Goal: Information Seeking & Learning: Learn about a topic

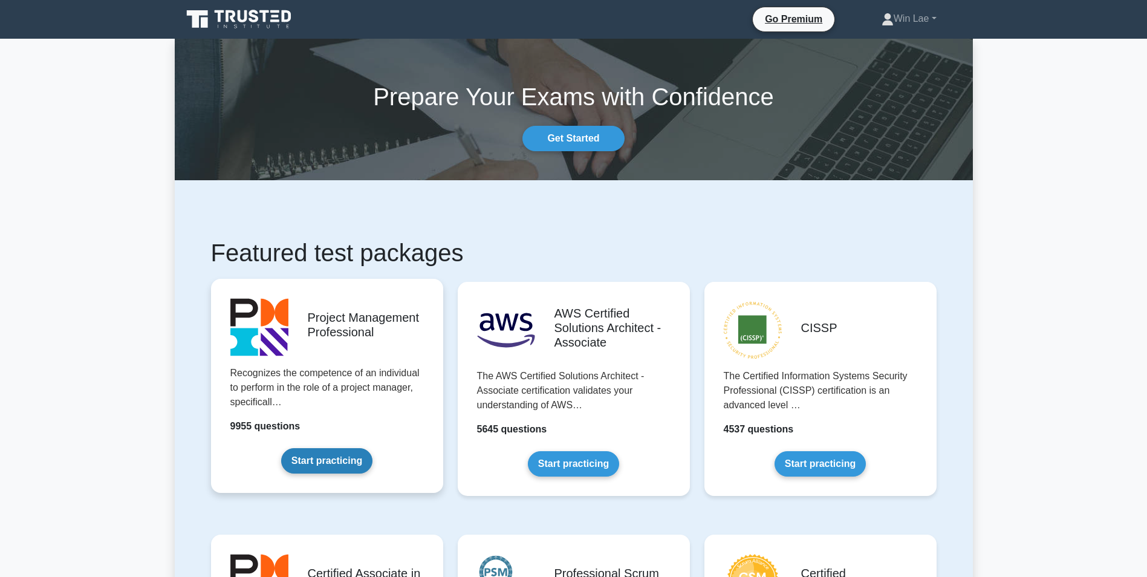
click at [293, 460] on link "Start practicing" at bounding box center [326, 460] width 91 height 25
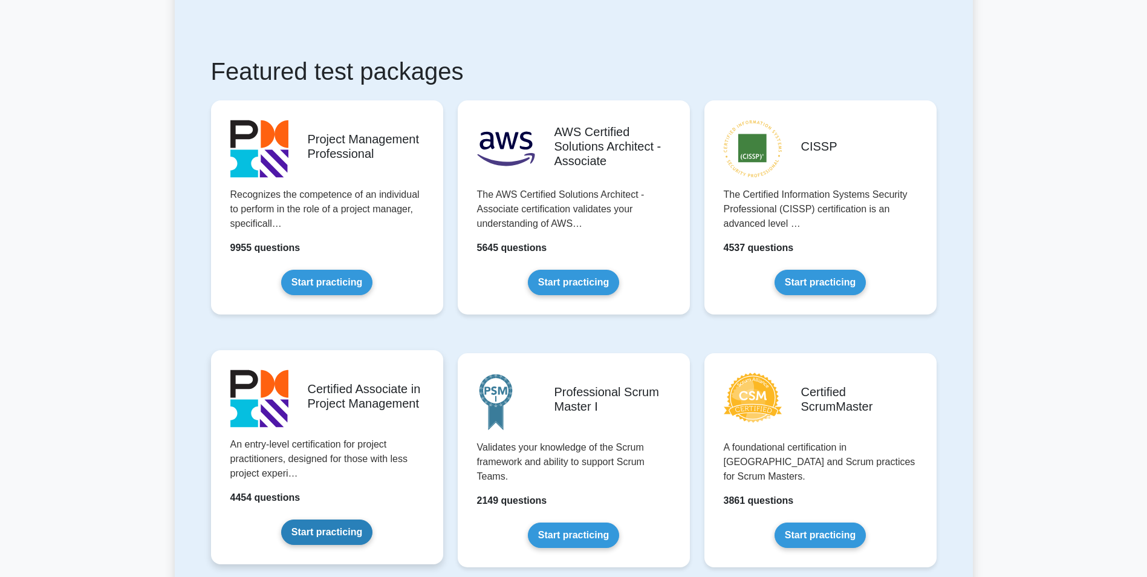
click at [290, 519] on link "Start practicing" at bounding box center [326, 531] width 91 height 25
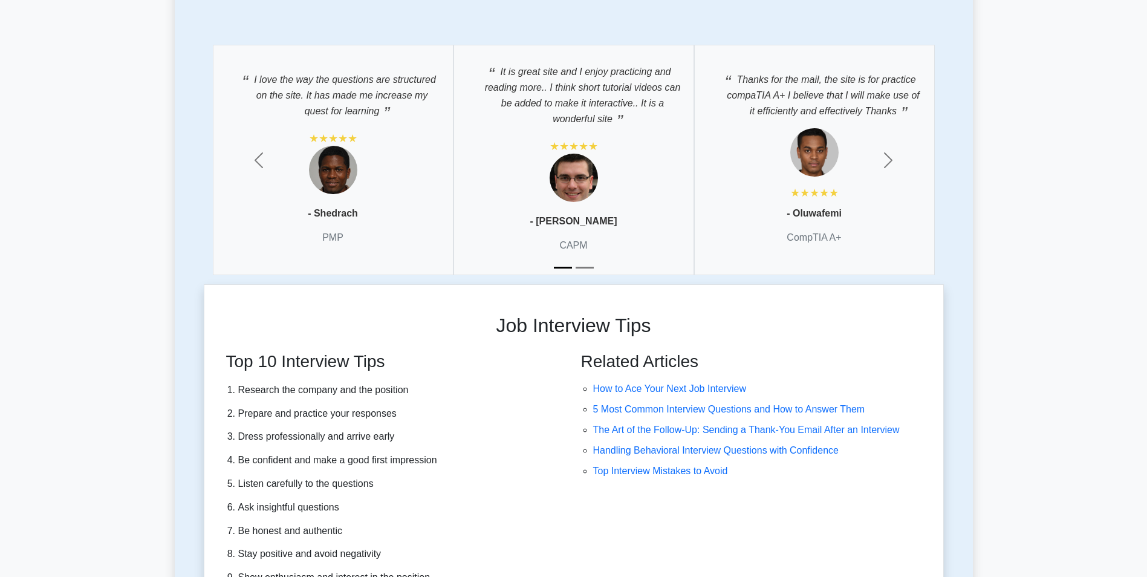
scroll to position [2902, 0]
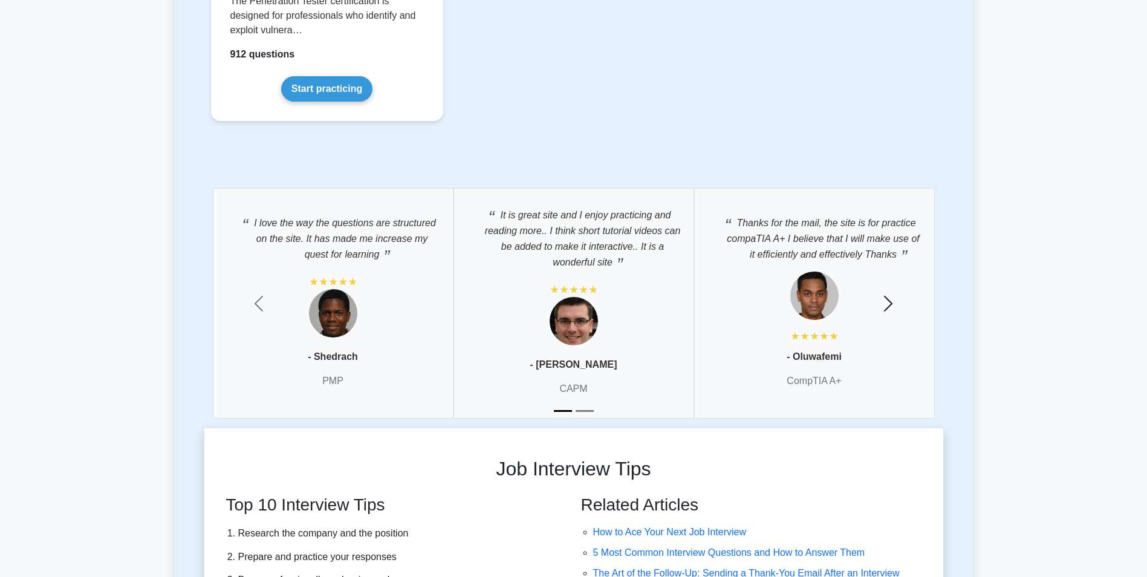
click at [892, 294] on span "button" at bounding box center [888, 303] width 19 height 19
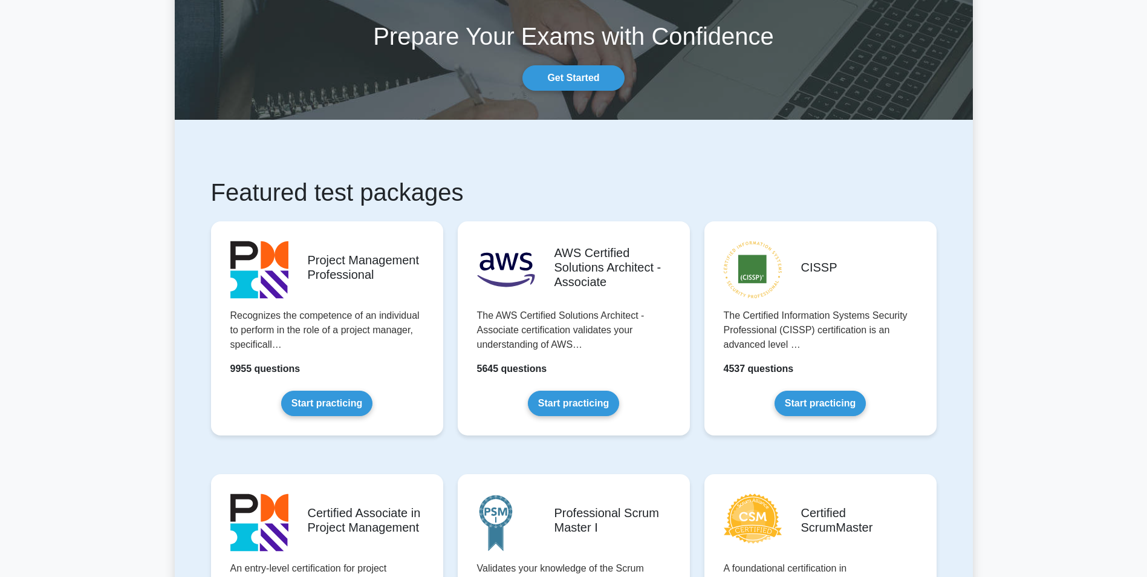
scroll to position [0, 0]
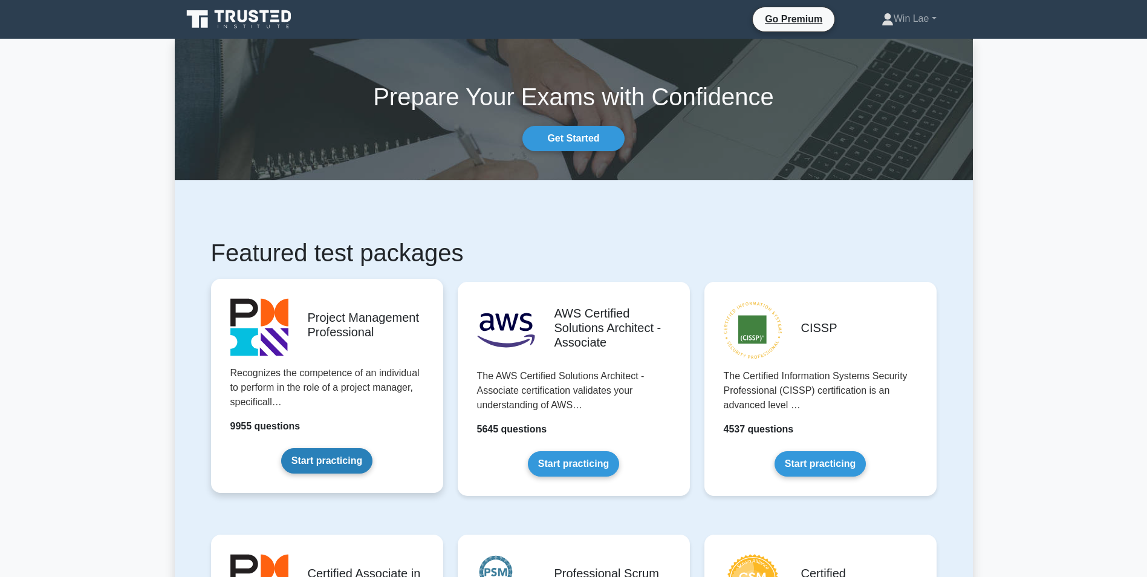
click at [364, 470] on link "Start practicing" at bounding box center [326, 460] width 91 height 25
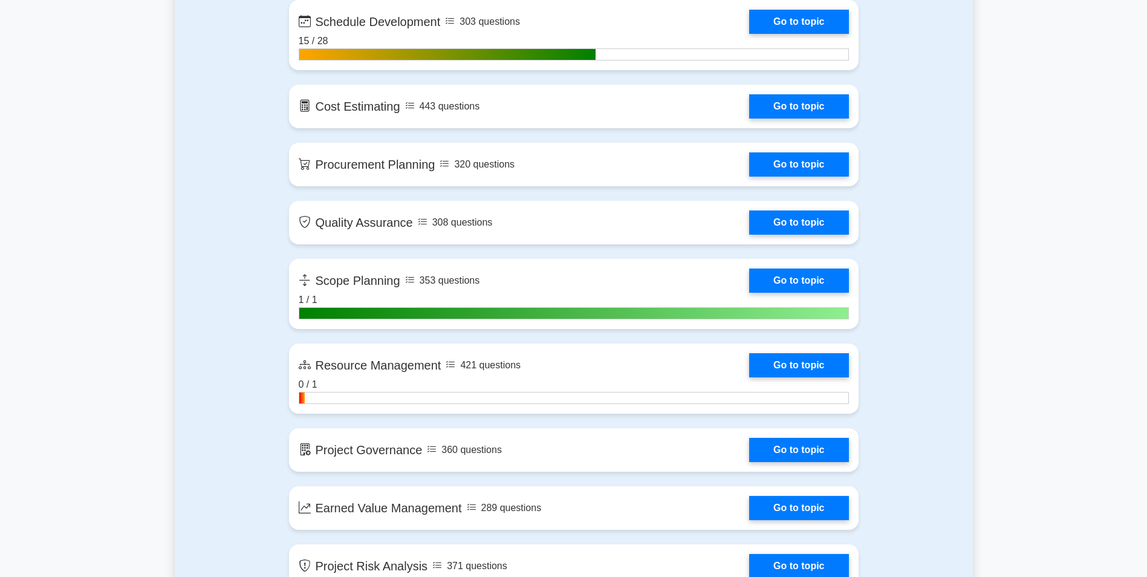
scroll to position [1814, 0]
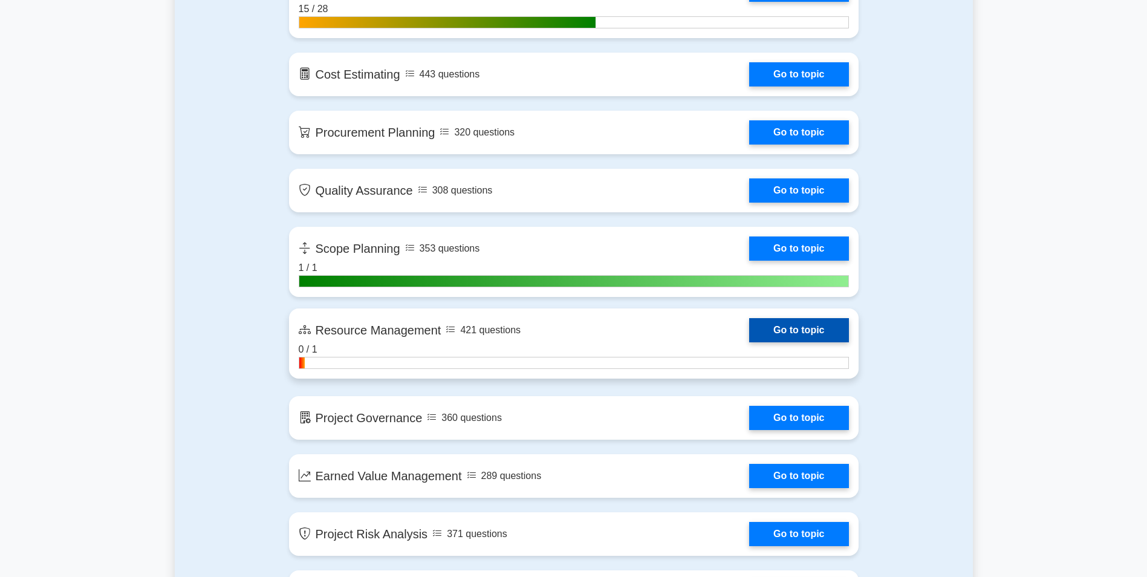
click at [784, 339] on link "Go to topic" at bounding box center [798, 330] width 99 height 24
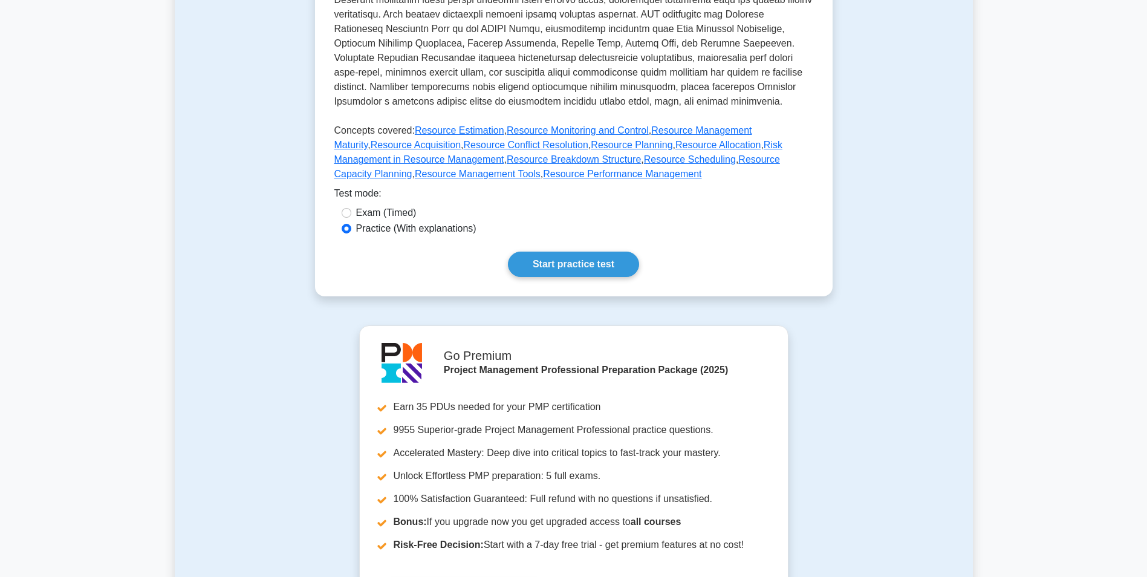
scroll to position [423, 0]
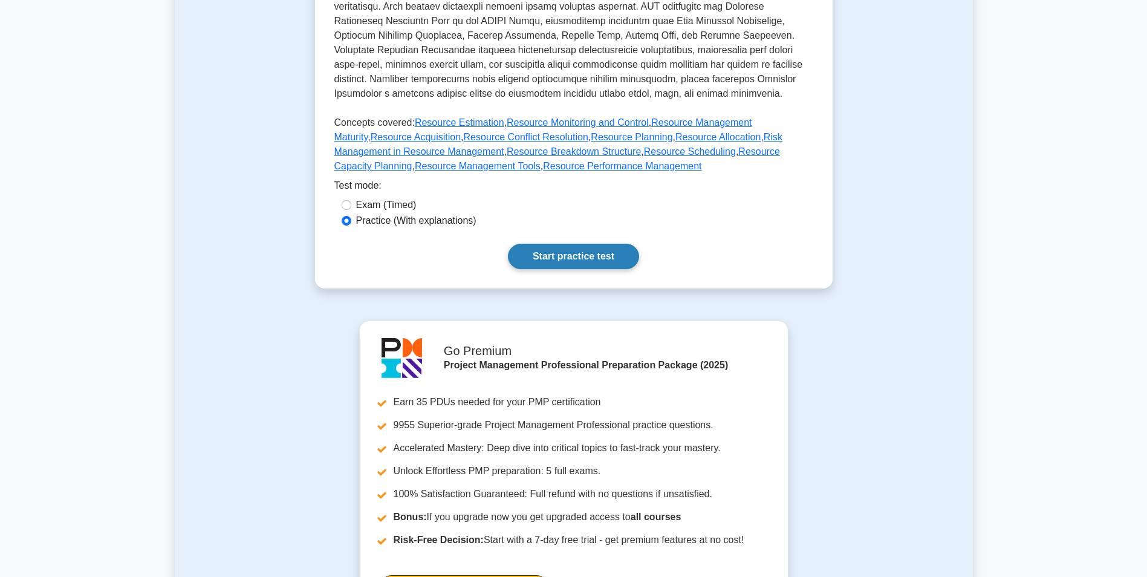
click at [593, 263] on link "Start practice test" at bounding box center [573, 256] width 131 height 25
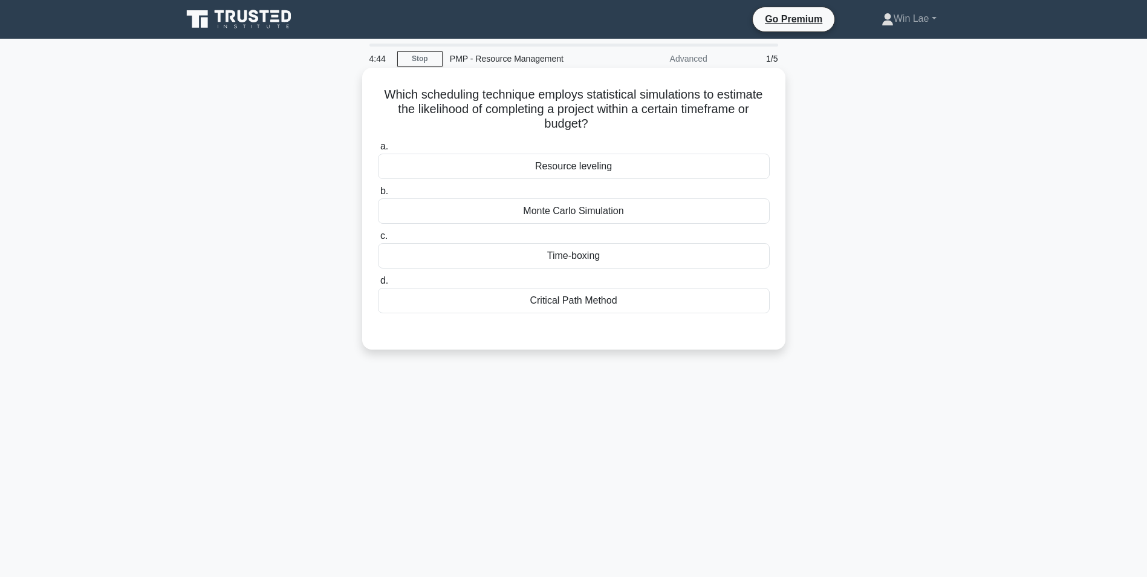
click at [513, 162] on div "Resource leveling" at bounding box center [574, 166] width 392 height 25
click at [378, 151] on input "a. Resource leveling" at bounding box center [378, 147] width 0 height 8
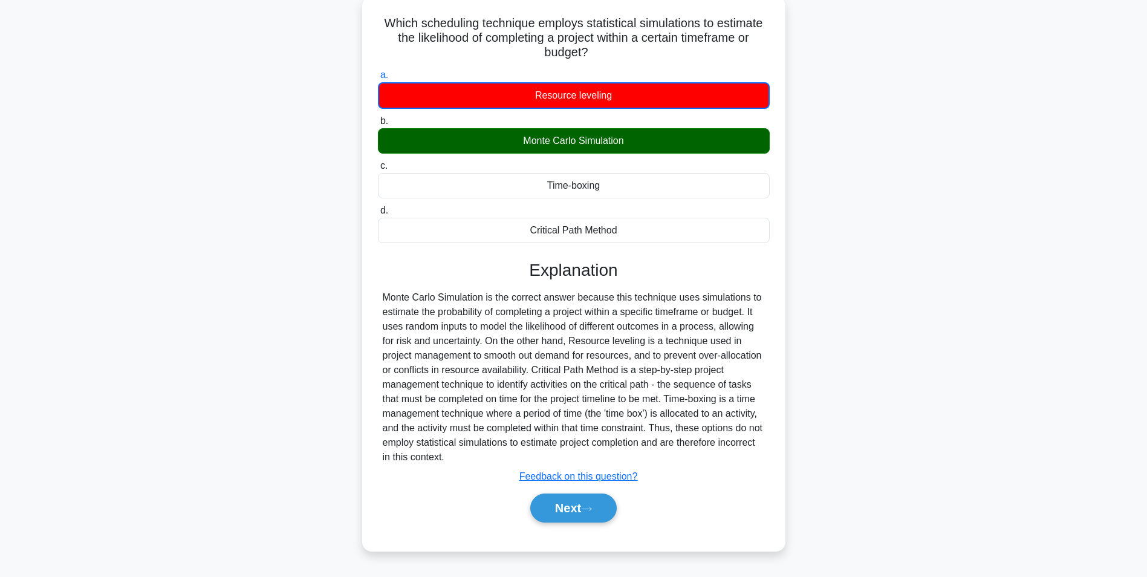
scroll to position [76, 0]
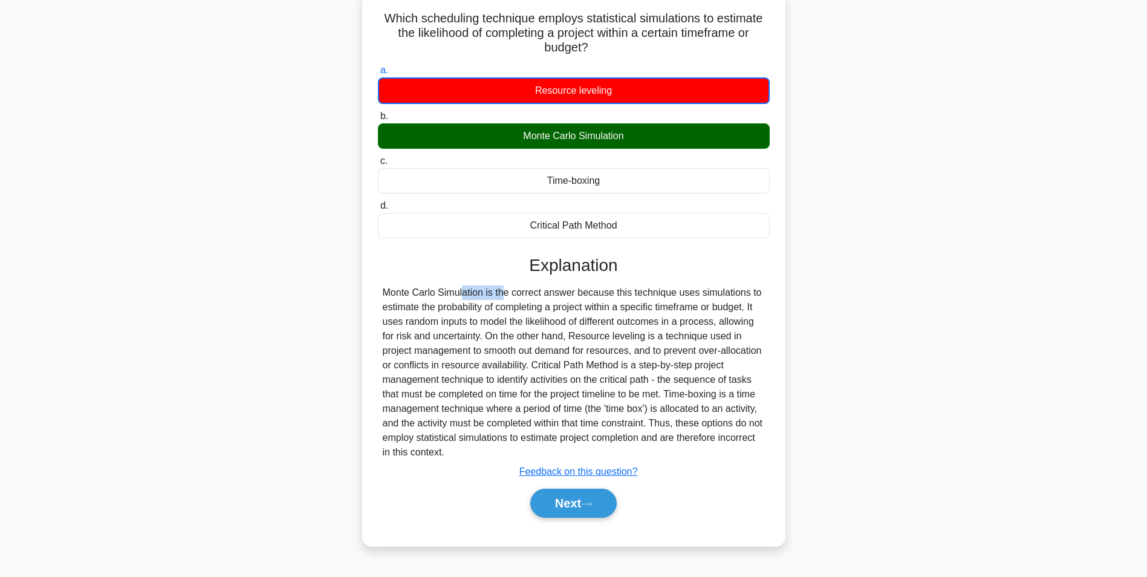
drag, startPoint x: 384, startPoint y: 296, endPoint x: 434, endPoint y: 289, distance: 50.0
click at [434, 289] on div "Monte Carlo Simulation is the correct answer because this technique uses simula…" at bounding box center [574, 372] width 382 height 174
copy div "Monte Carlo"
click at [366, 311] on div "Which scheduling technique employs statistical simulations to estimate the like…" at bounding box center [573, 269] width 423 height 554
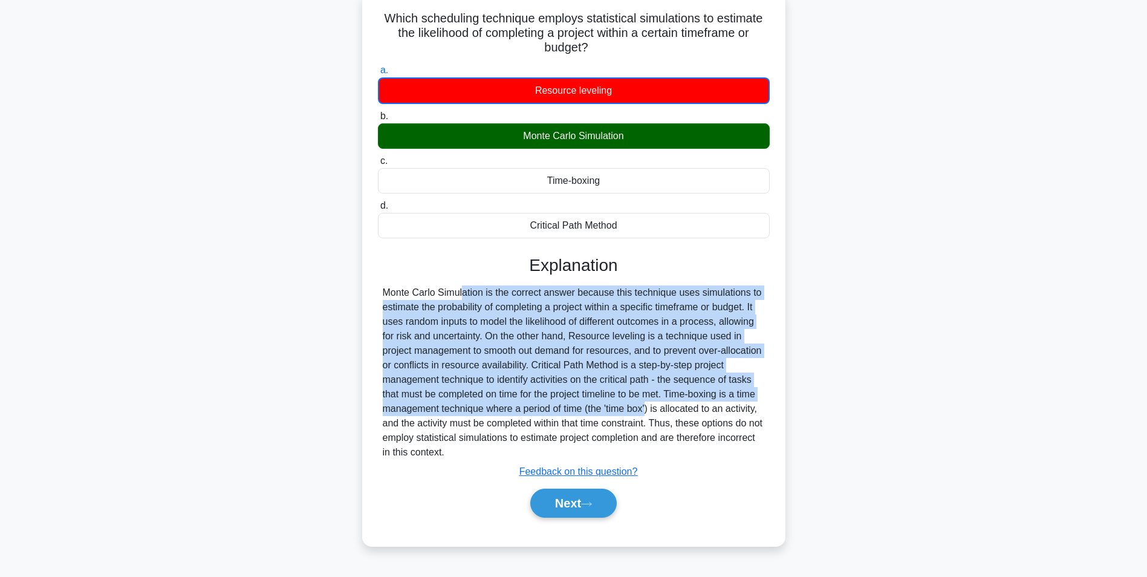
drag, startPoint x: 384, startPoint y: 294, endPoint x: 602, endPoint y: 411, distance: 247.5
click at [602, 411] on div "Monte Carlo Simulation is the correct answer because this technique uses simula…" at bounding box center [574, 372] width 382 height 174
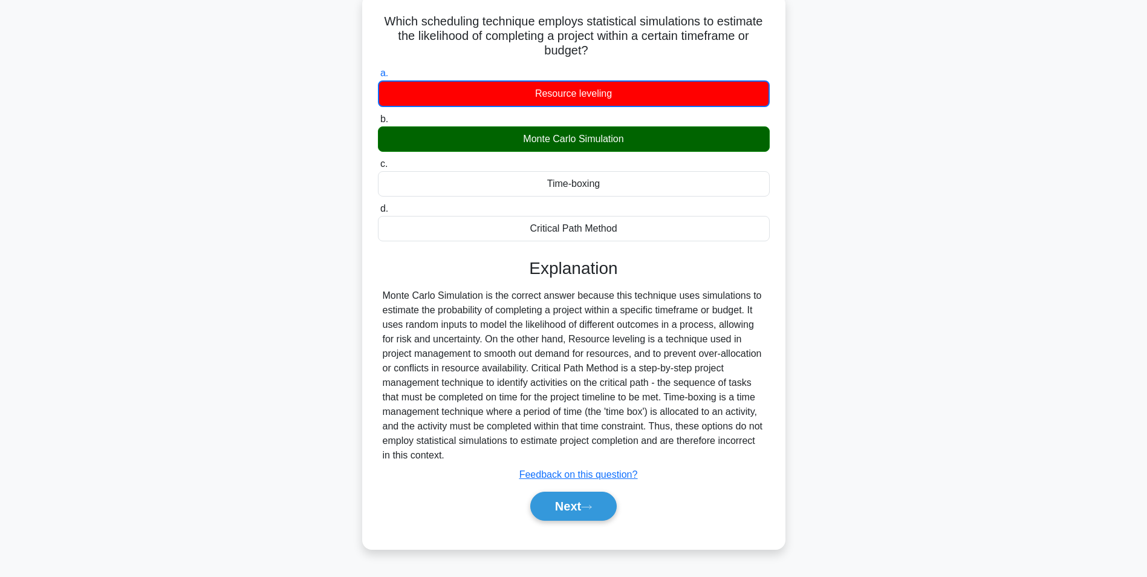
drag, startPoint x: 913, startPoint y: 443, endPoint x: 918, endPoint y: 440, distance: 6.2
click at [915, 443] on div "Which scheduling technique employs statistical simulations to estimate the like…" at bounding box center [574, 279] width 798 height 569
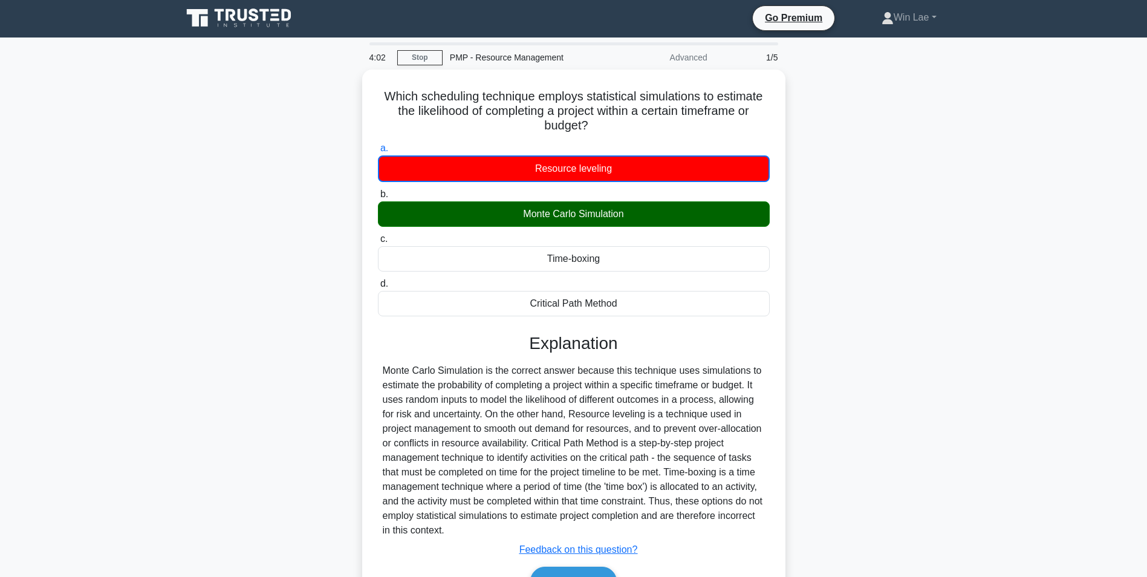
scroll to position [0, 0]
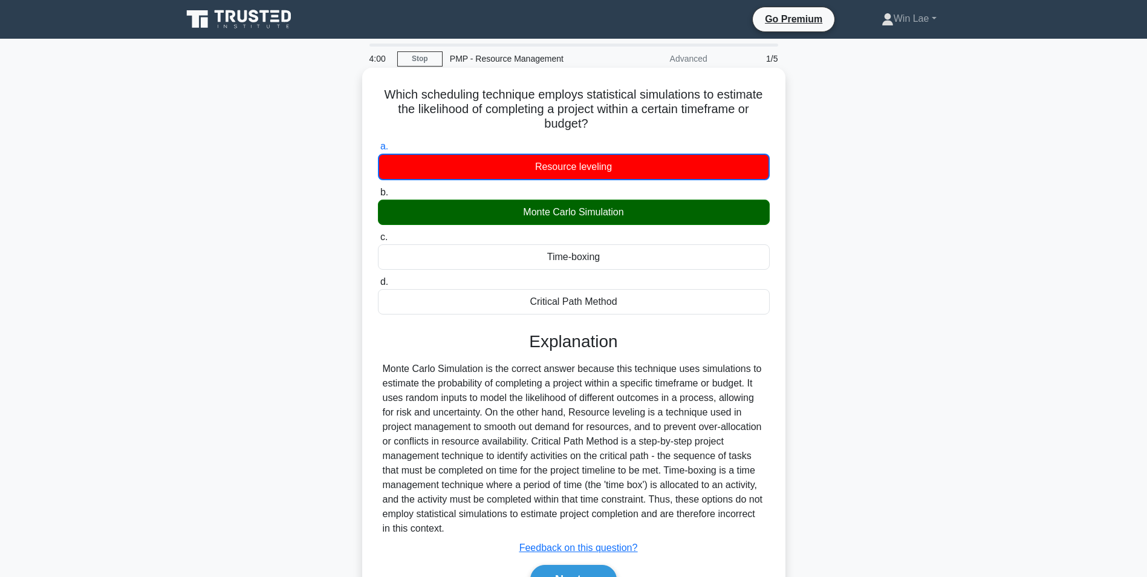
drag, startPoint x: 383, startPoint y: 371, endPoint x: 585, endPoint y: 524, distance: 253.0
click at [585, 524] on div "Monte Carlo Simulation is the correct answer because this technique uses simula…" at bounding box center [574, 449] width 382 height 174
copy div "Monte Carlo Simulation is the correct answer because this technique uses simula…"
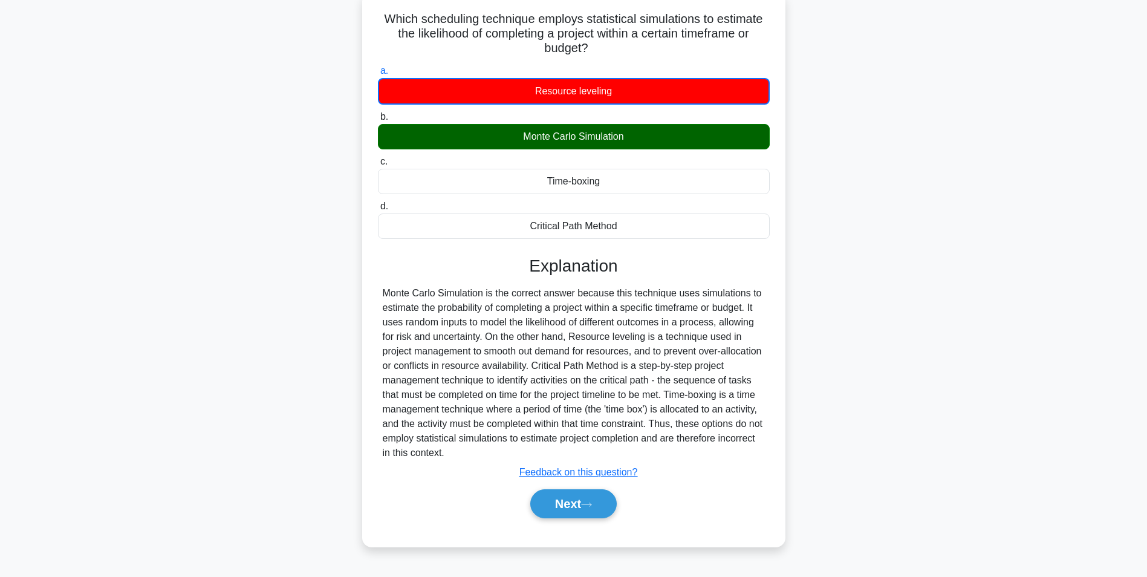
scroll to position [76, 0]
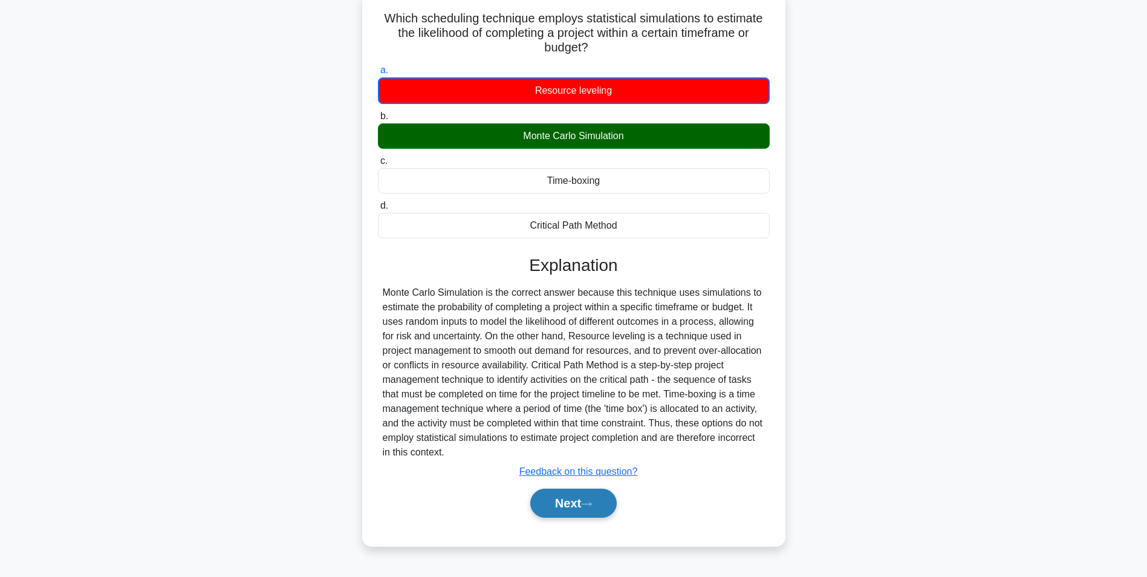
click at [561, 514] on button "Next" at bounding box center [573, 503] width 86 height 29
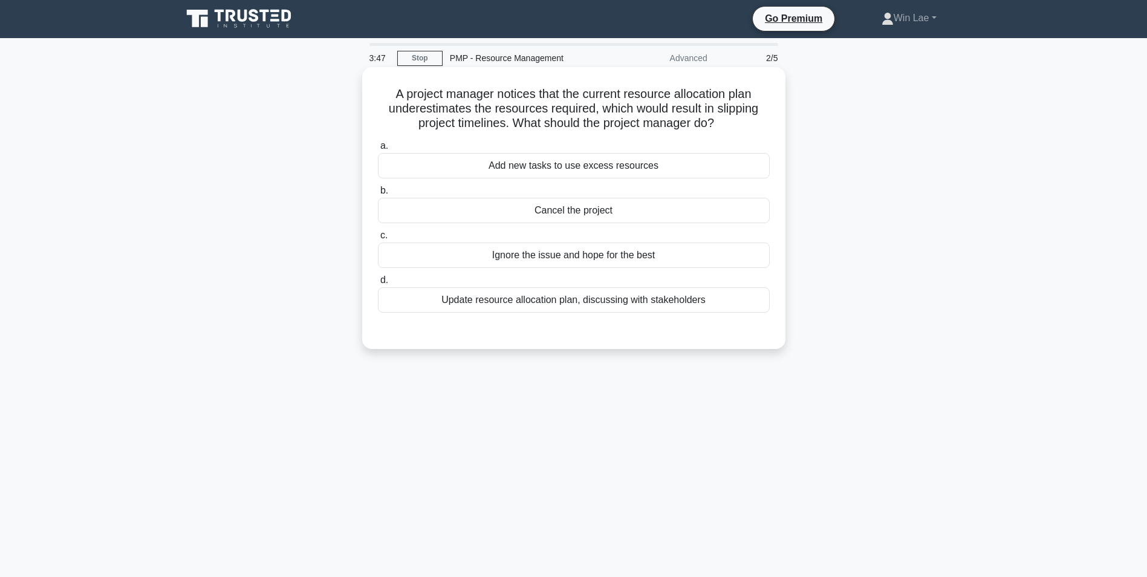
scroll to position [0, 0]
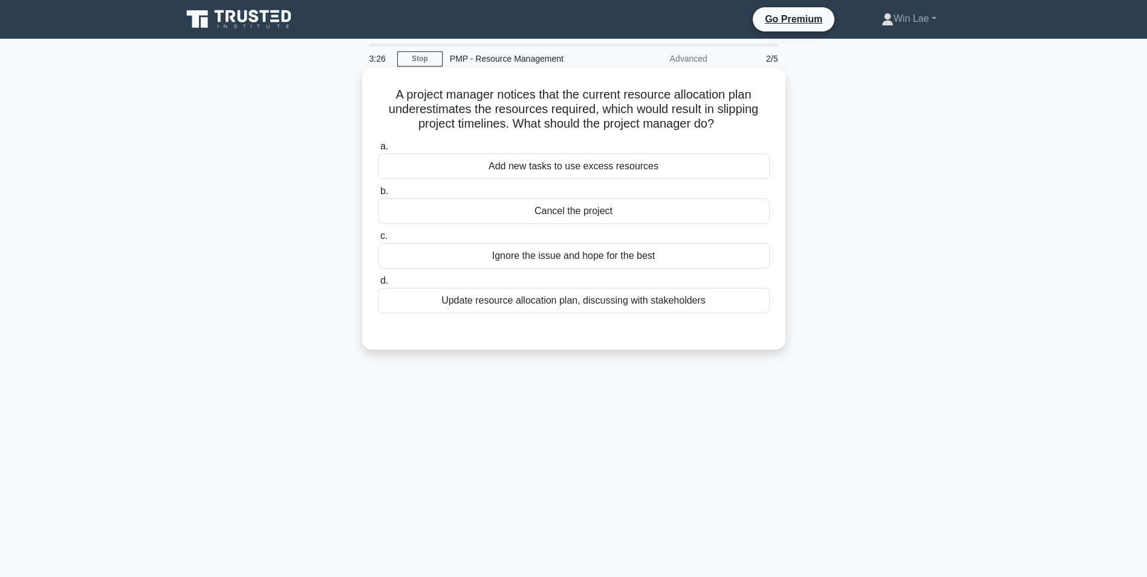
click at [585, 308] on div "Update resource allocation plan, discussing with stakeholders" at bounding box center [574, 300] width 392 height 25
click at [378, 285] on input "d. Update resource allocation plan, discussing with stakeholders" at bounding box center [378, 281] width 0 height 8
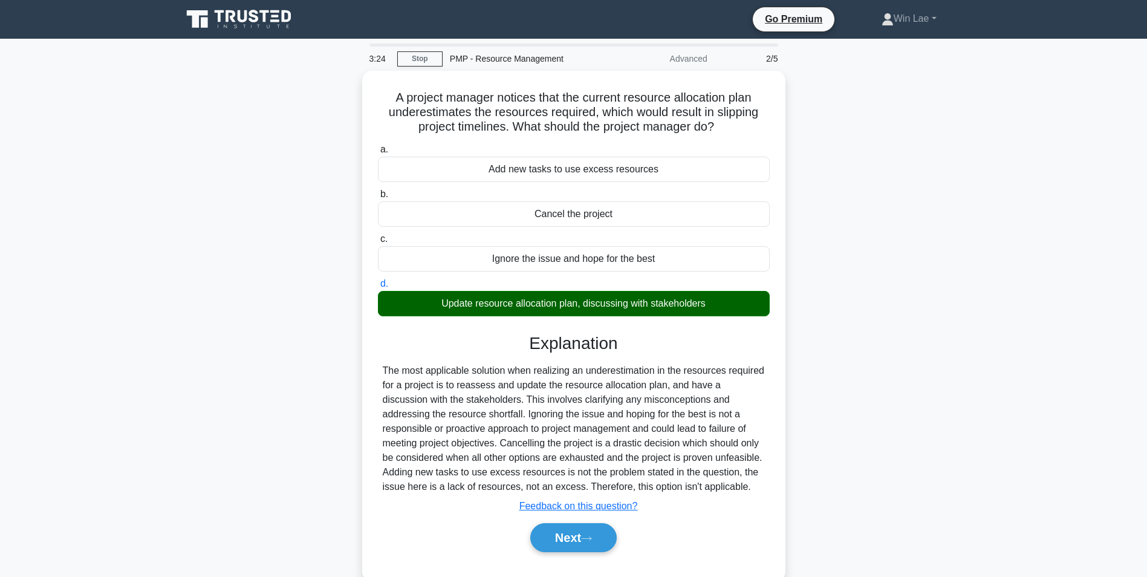
scroll to position [76, 0]
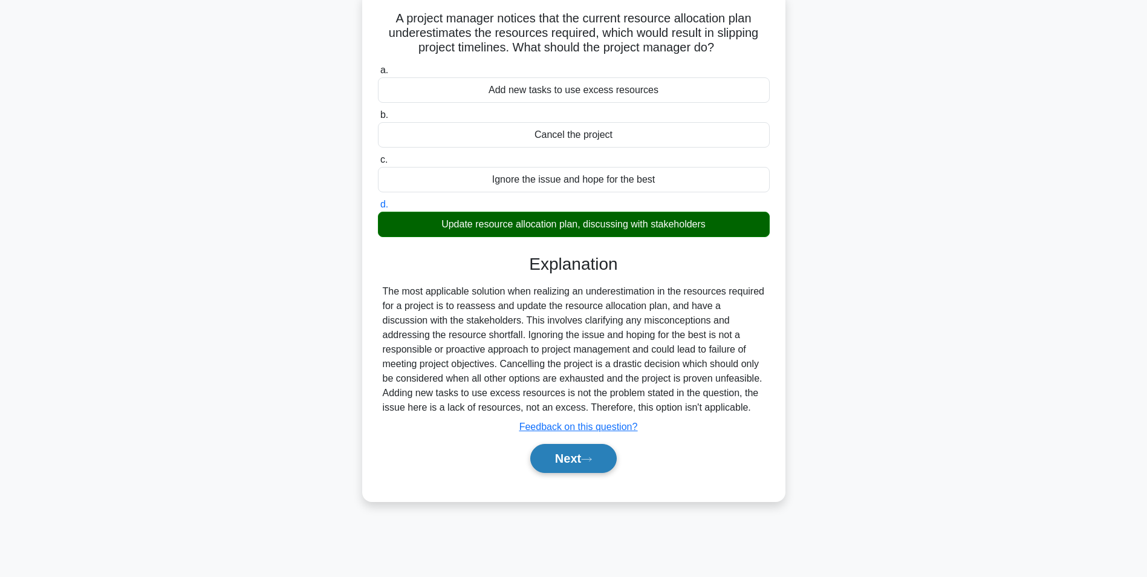
click at [590, 455] on button "Next" at bounding box center [573, 458] width 86 height 29
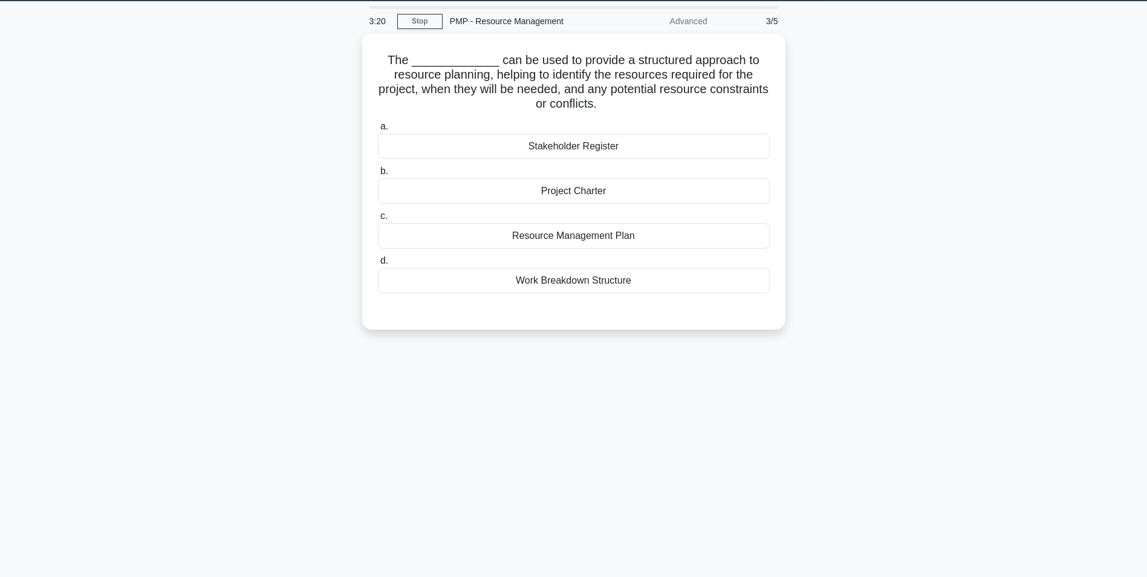
scroll to position [0, 0]
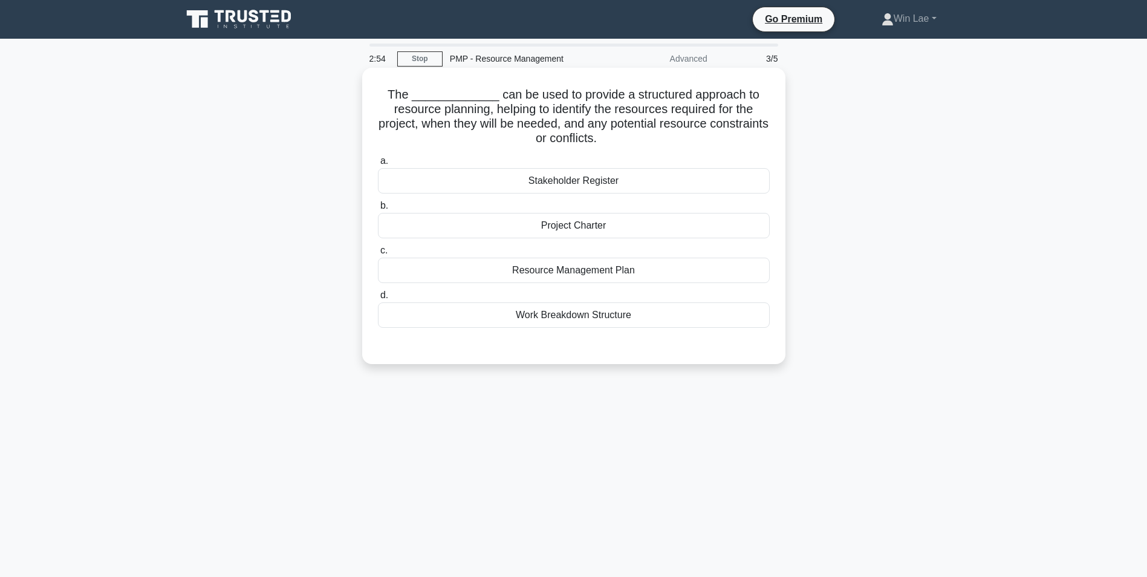
click at [542, 178] on div "Stakeholder Register" at bounding box center [574, 180] width 392 height 25
click at [378, 165] on input "a. Stakeholder Register" at bounding box center [378, 161] width 0 height 8
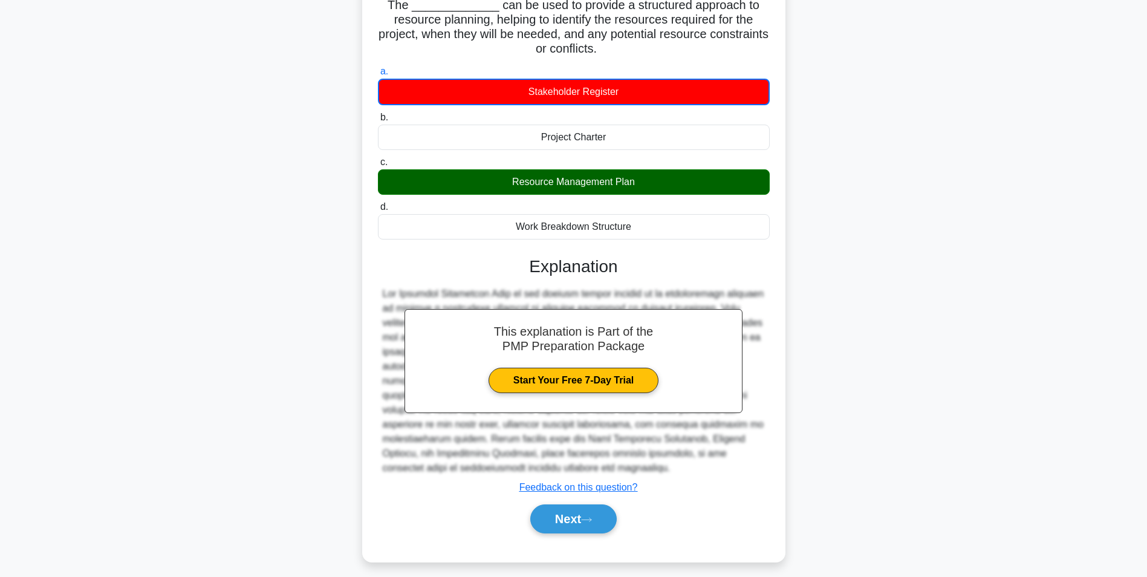
scroll to position [98, 0]
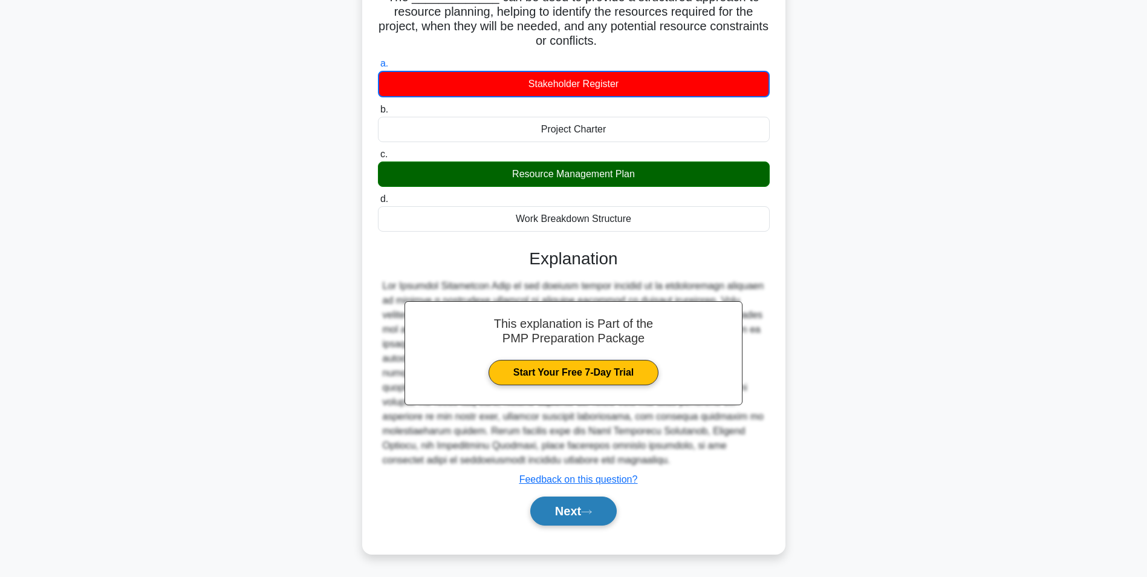
click at [583, 507] on button "Next" at bounding box center [573, 510] width 86 height 29
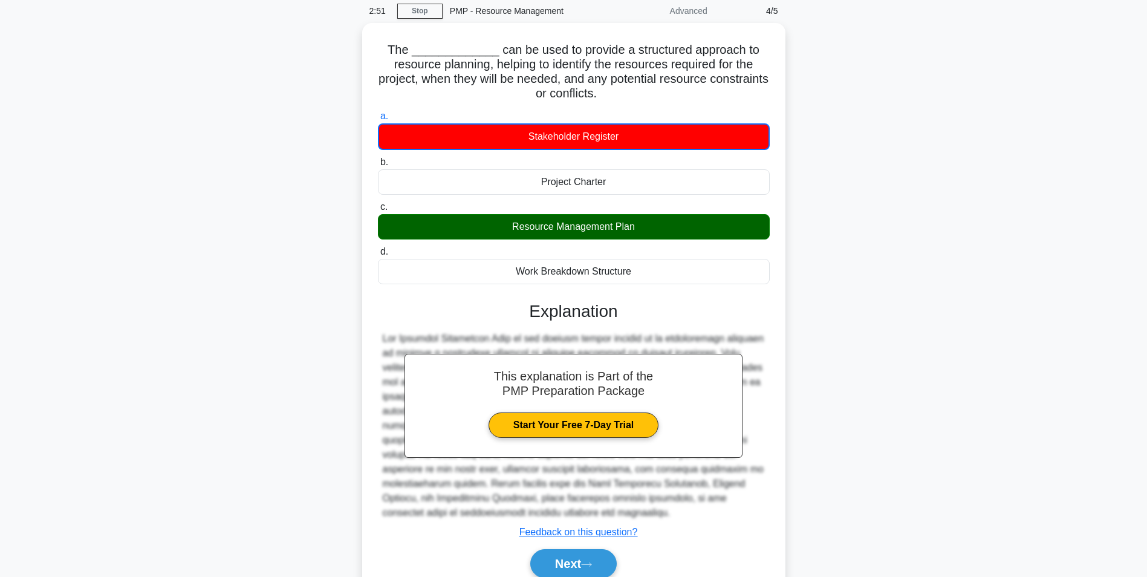
scroll to position [0, 0]
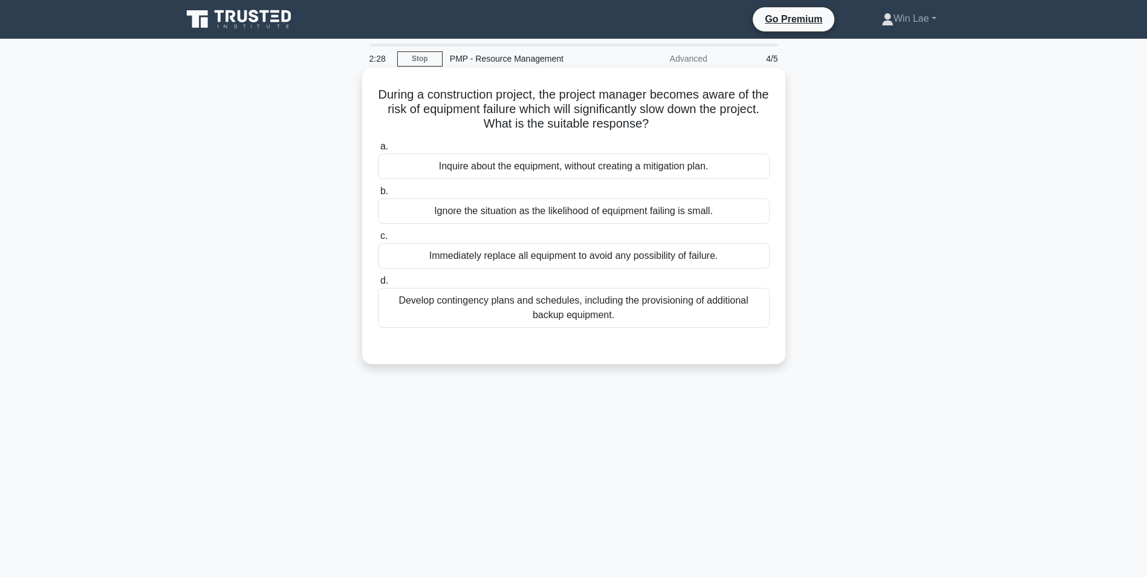
click at [582, 304] on div "Develop contingency plans and schedules, including the provisioning of addition…" at bounding box center [574, 308] width 392 height 40
click at [378, 285] on input "d. Develop contingency plans and schedules, including the provisioning of addit…" at bounding box center [378, 281] width 0 height 8
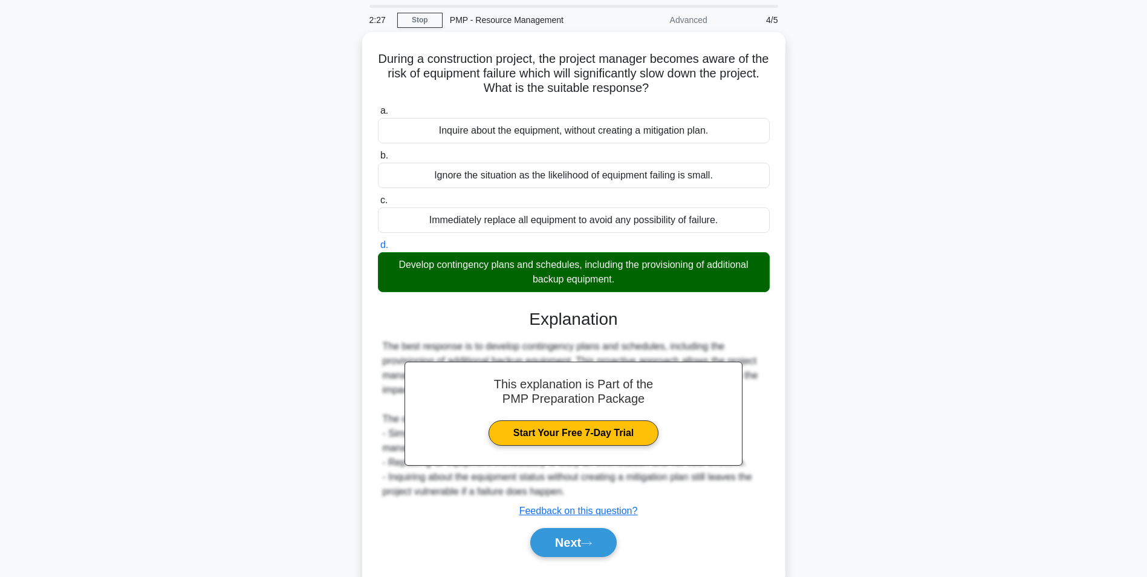
scroll to position [76, 0]
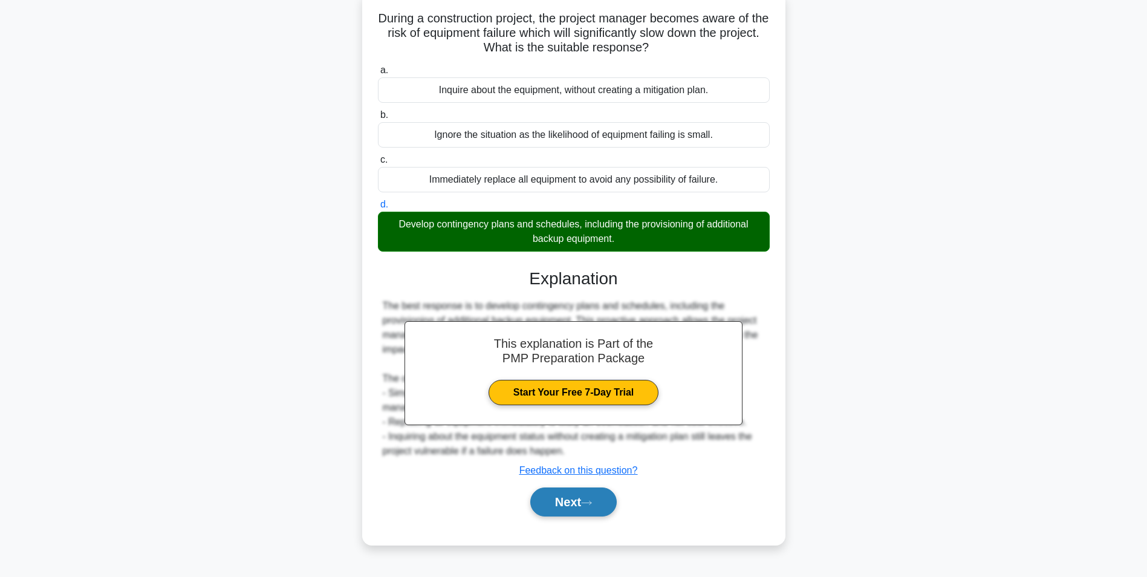
click at [546, 495] on button "Next" at bounding box center [573, 501] width 86 height 29
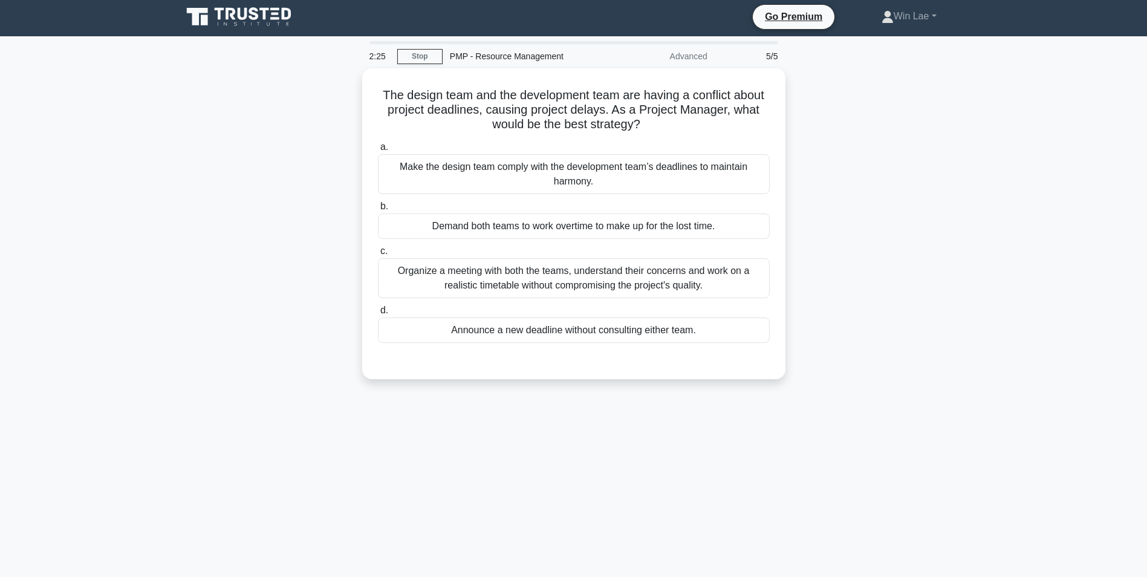
scroll to position [0, 0]
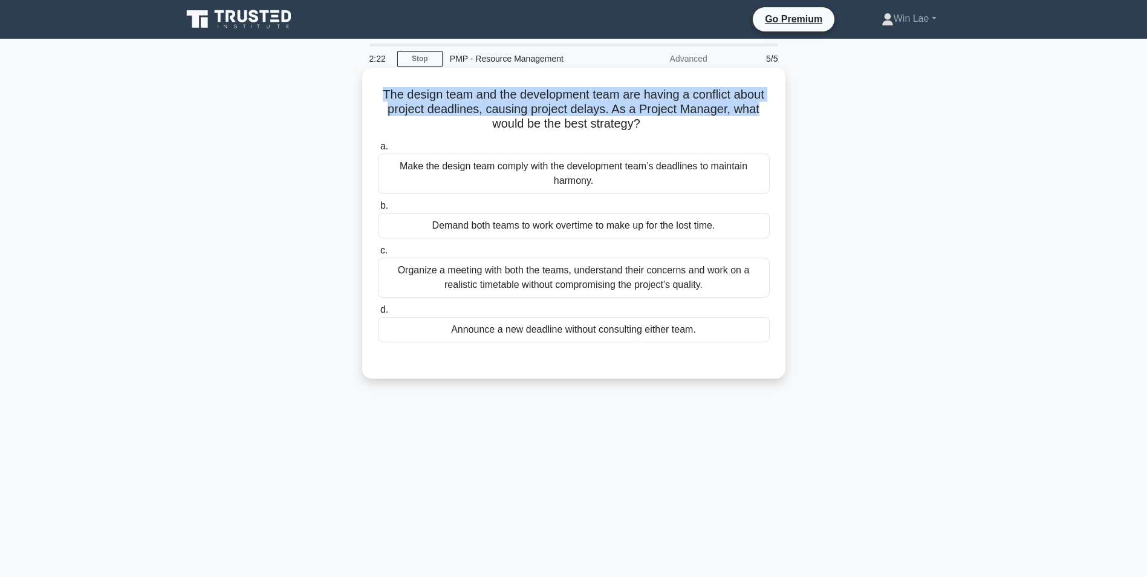
drag, startPoint x: 379, startPoint y: 94, endPoint x: 775, endPoint y: 108, distance: 396.9
click at [775, 108] on div "The design team and the development team are having a conflict about project de…" at bounding box center [574, 223] width 414 height 301
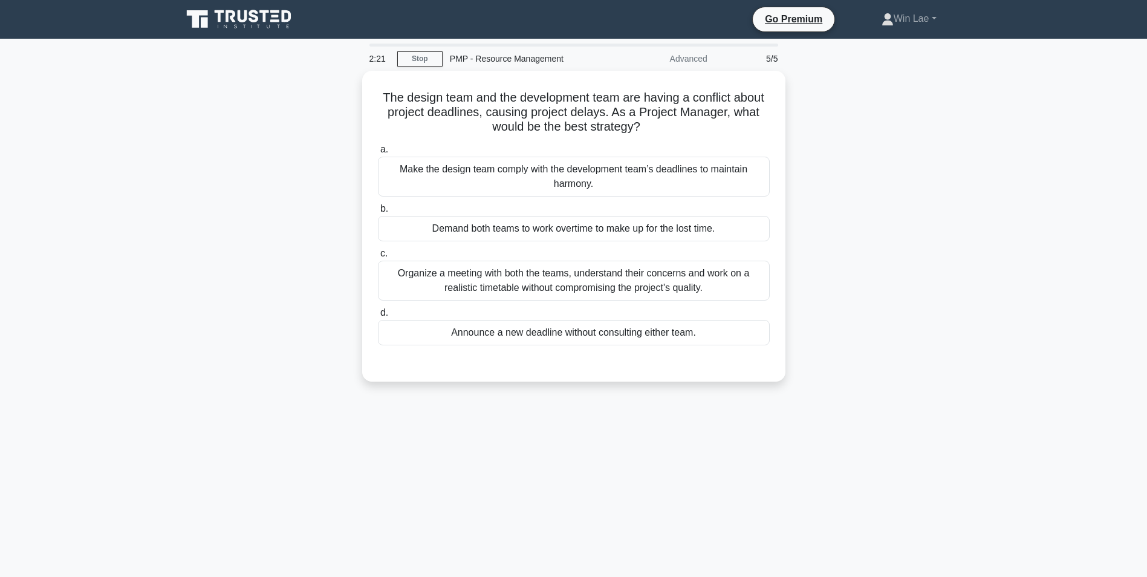
click at [929, 150] on div "The design team and the development team are having a conflict about project de…" at bounding box center [574, 233] width 798 height 325
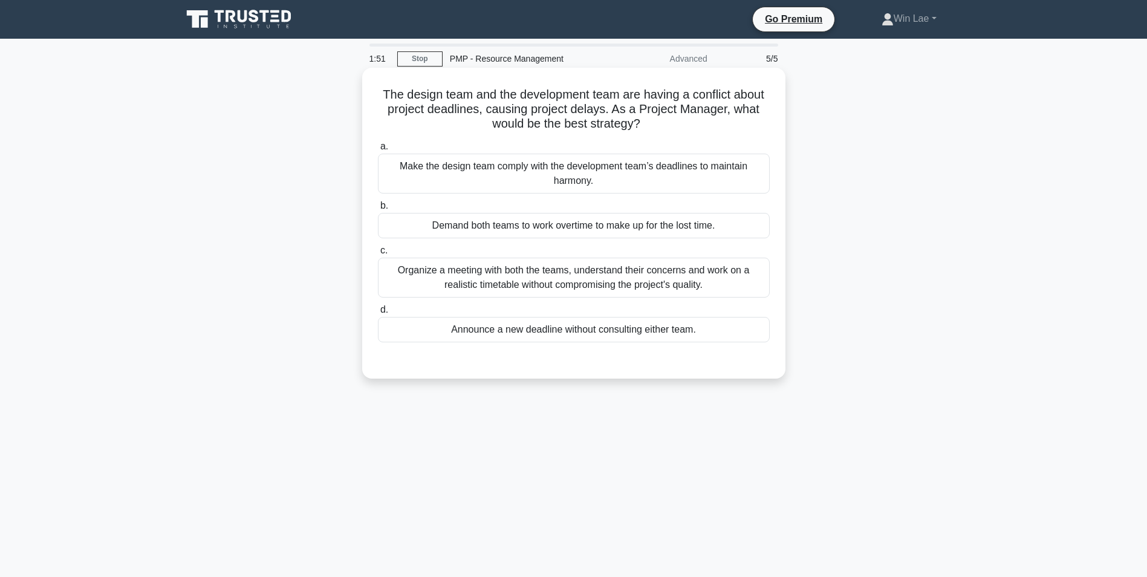
click at [628, 264] on div "Organize a meeting with both the teams, understand their concerns and work on a…" at bounding box center [574, 278] width 392 height 40
click at [378, 255] on input "c. Organize a meeting with both the teams, understand their concerns and work o…" at bounding box center [378, 251] width 0 height 8
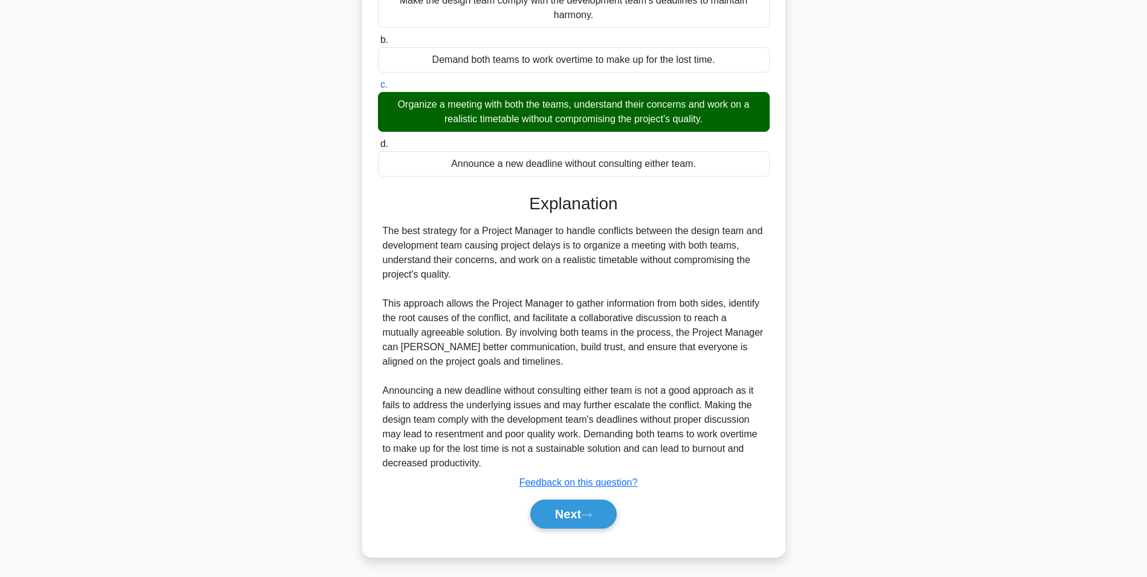
scroll to position [169, 0]
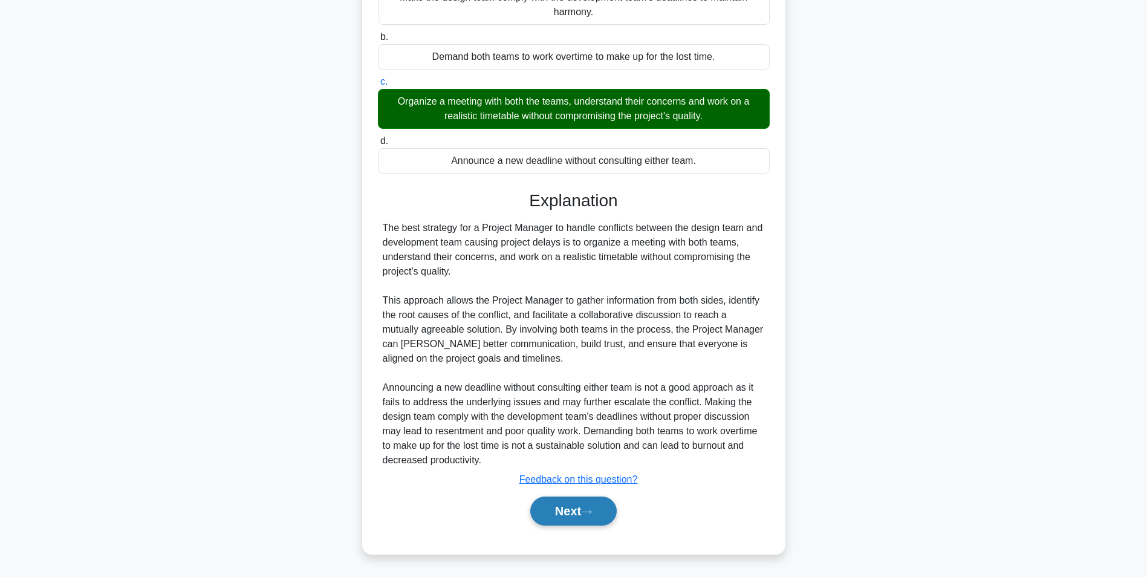
click at [569, 512] on button "Next" at bounding box center [573, 510] width 86 height 29
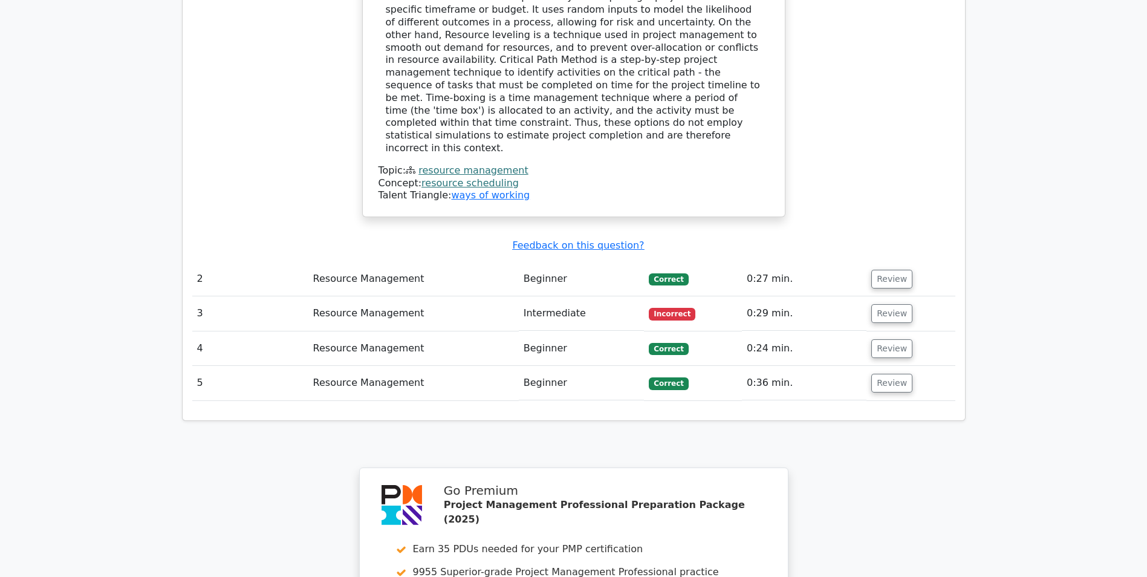
scroll to position [1330, 0]
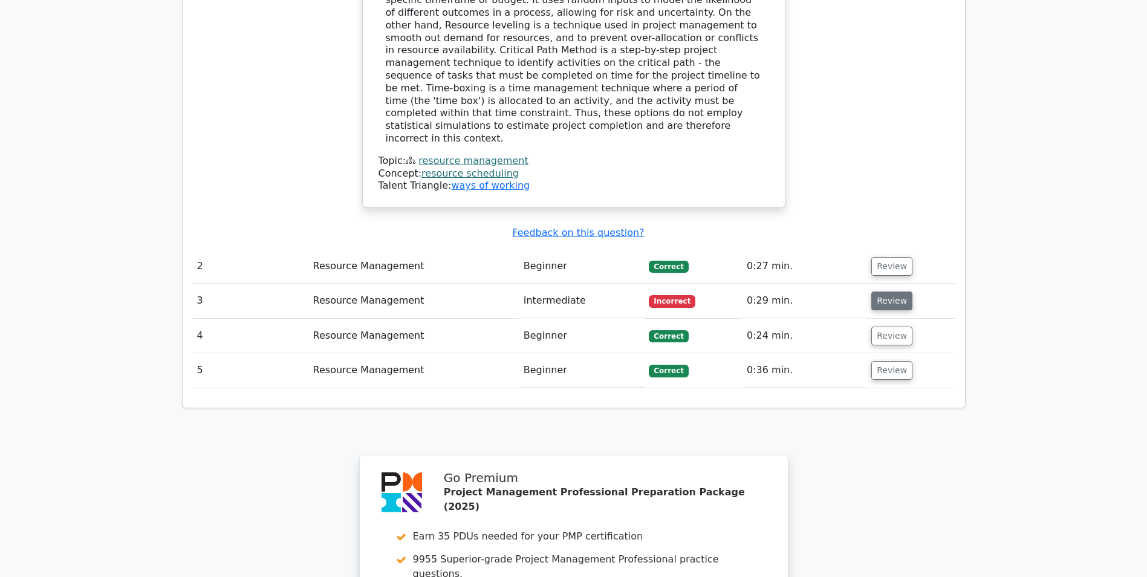
click at [899, 291] on button "Review" at bounding box center [891, 300] width 41 height 19
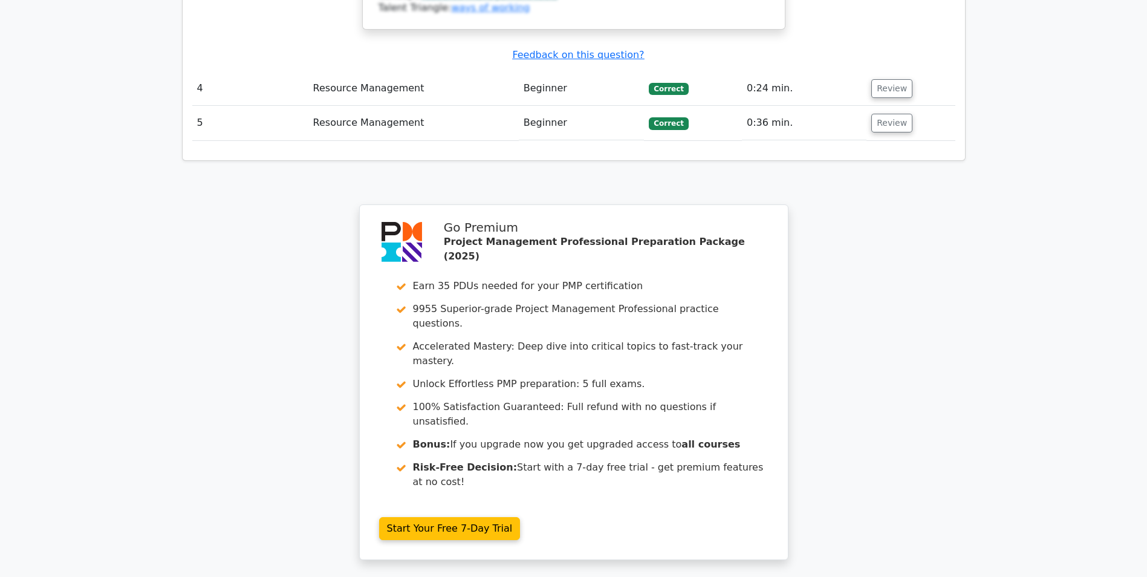
scroll to position [2229, 0]
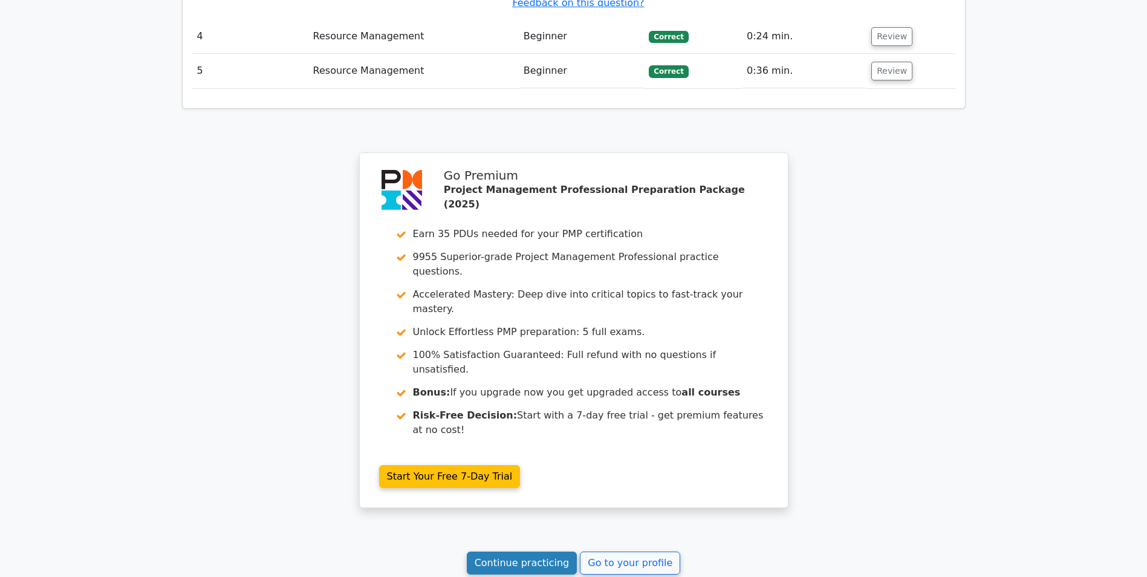
drag, startPoint x: 549, startPoint y: 397, endPoint x: 539, endPoint y: 392, distance: 11.4
click at [549, 551] on link "Continue practicing" at bounding box center [522, 562] width 111 height 23
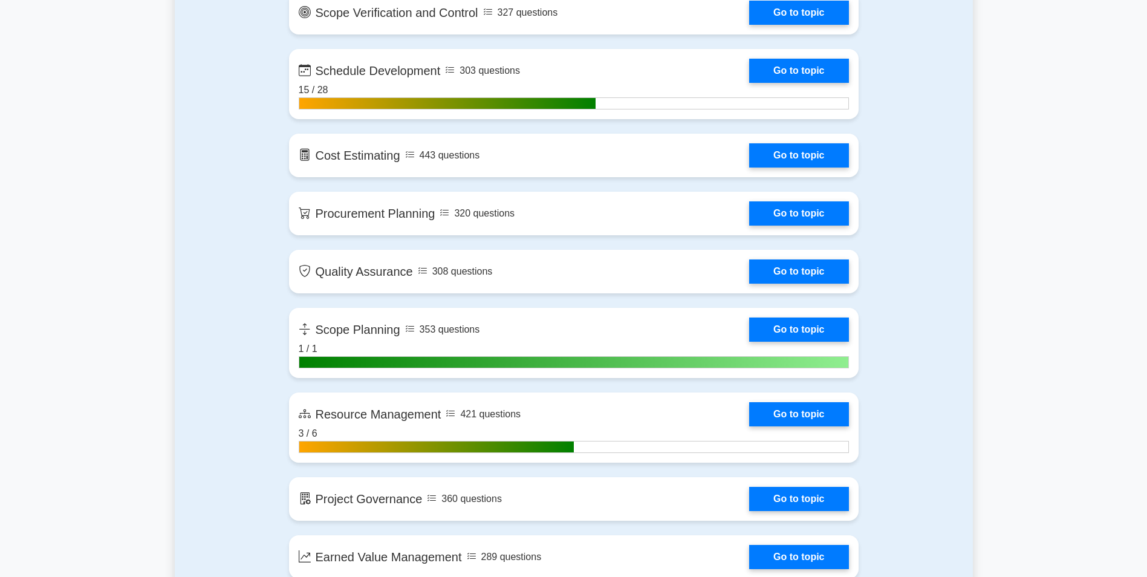
scroll to position [1874, 0]
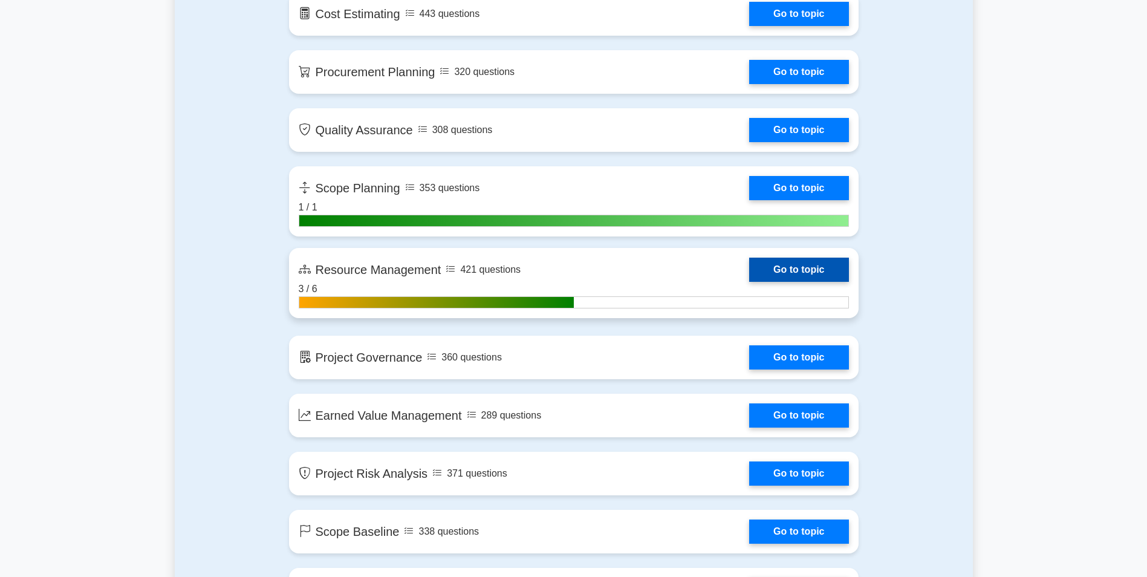
click at [831, 272] on link "Go to topic" at bounding box center [798, 270] width 99 height 24
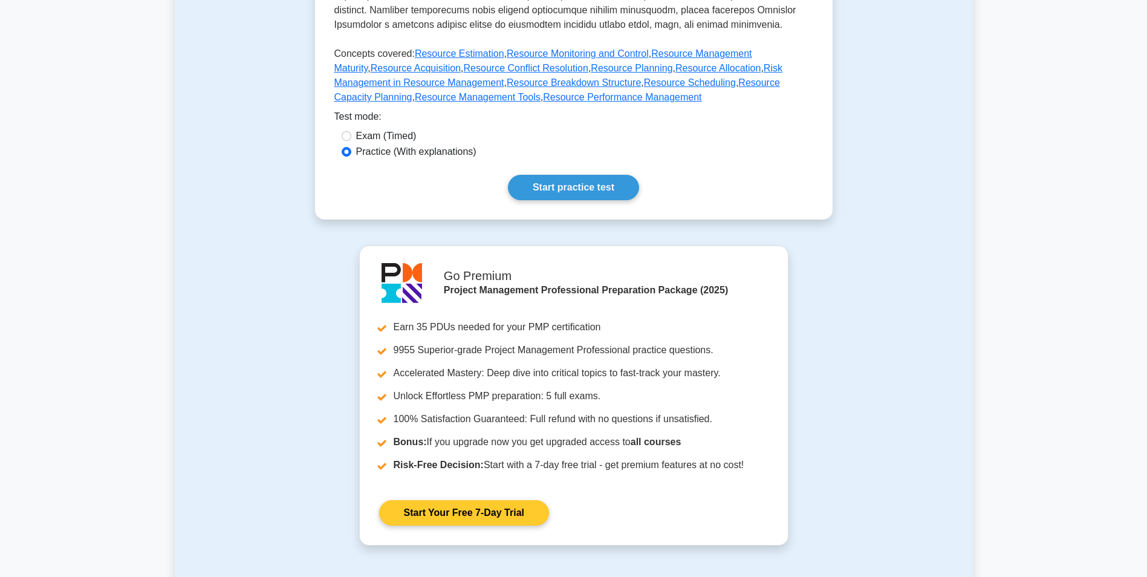
scroll to position [665, 0]
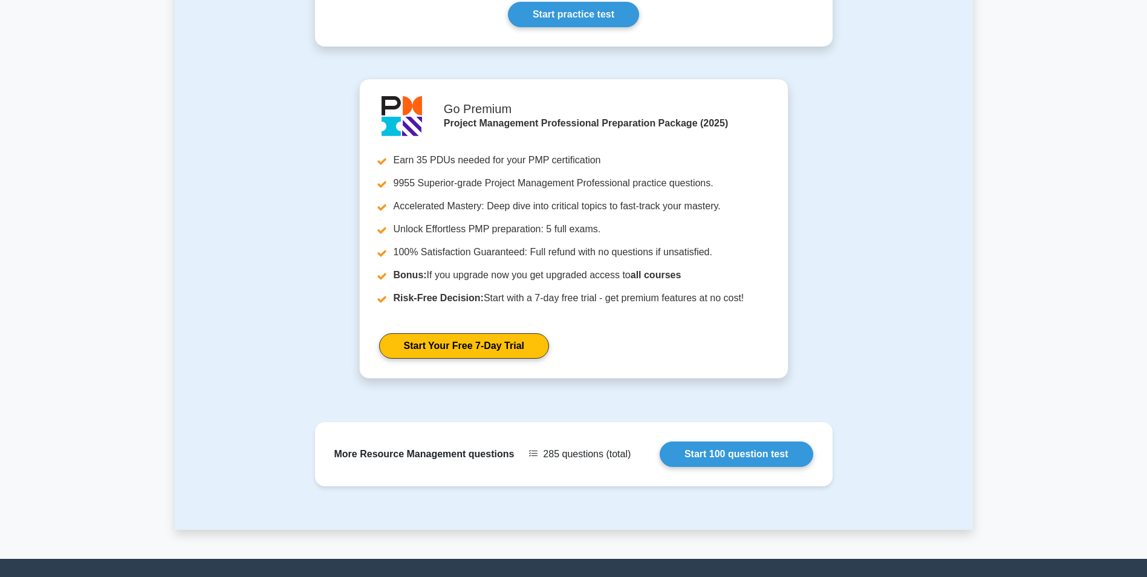
drag, startPoint x: 607, startPoint y: 21, endPoint x: 601, endPoint y: 36, distance: 16.3
click at [607, 21] on link "Start practice test" at bounding box center [573, 14] width 131 height 25
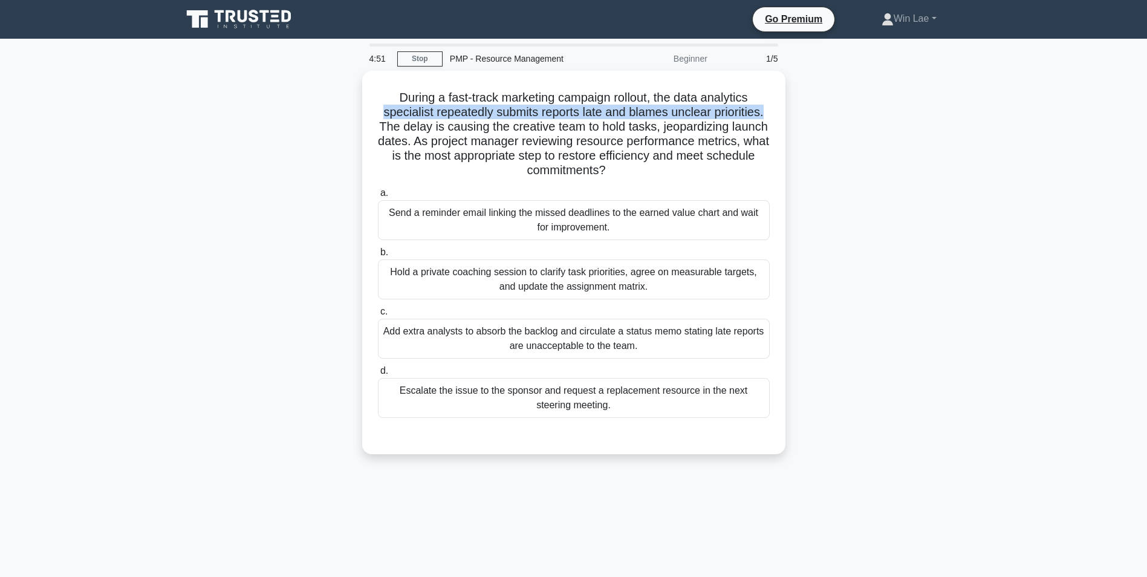
drag, startPoint x: 377, startPoint y: 111, endPoint x: 848, endPoint y: 111, distance: 471.6
click at [848, 111] on div "During a fast-track marketing campaign rollout, the data analytics specialist r…" at bounding box center [574, 270] width 798 height 398
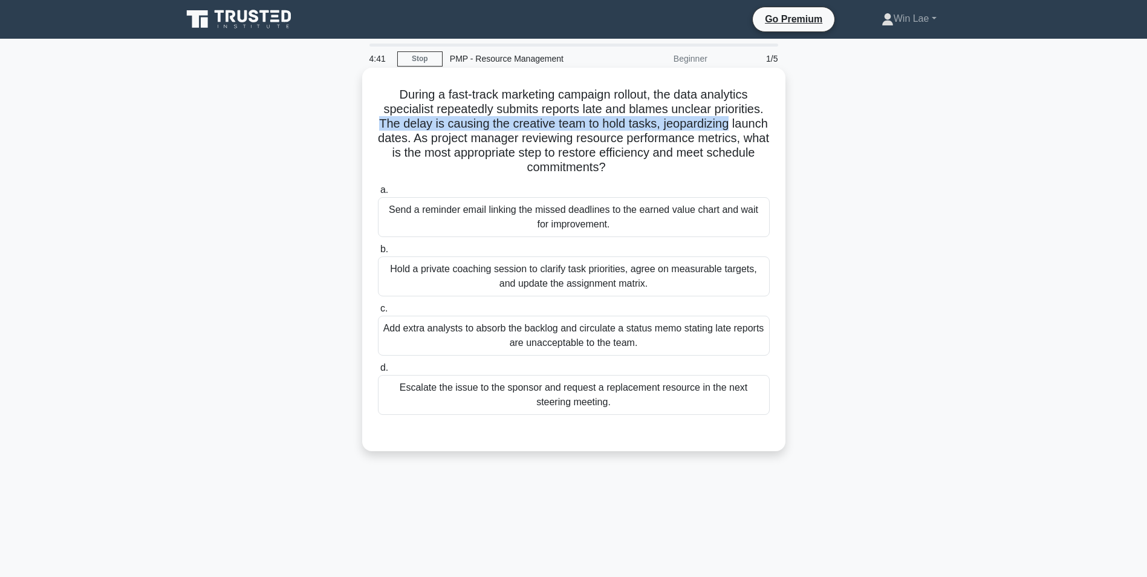
drag, startPoint x: 395, startPoint y: 126, endPoint x: 785, endPoint y: 127, distance: 389.4
click at [785, 127] on div "During a fast-track marketing campaign rollout, the data analytics specialist r…" at bounding box center [573, 259] width 423 height 383
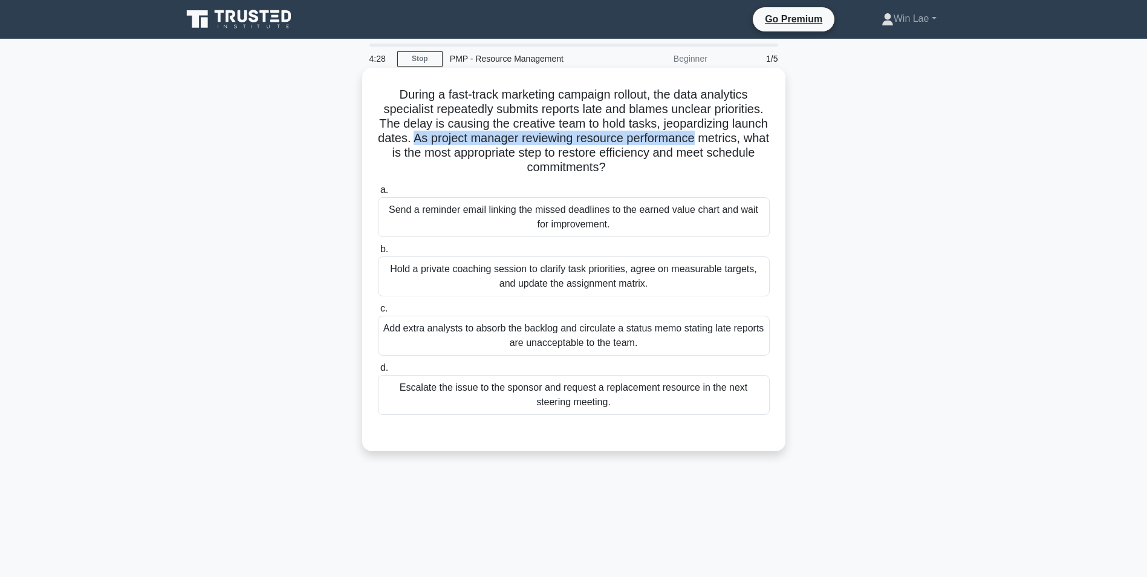
drag, startPoint x: 469, startPoint y: 137, endPoint x: 765, endPoint y: 140, distance: 295.7
click at [765, 140] on h5 "During a fast-track marketing campaign rollout, the data analytics specialist r…" at bounding box center [574, 131] width 394 height 88
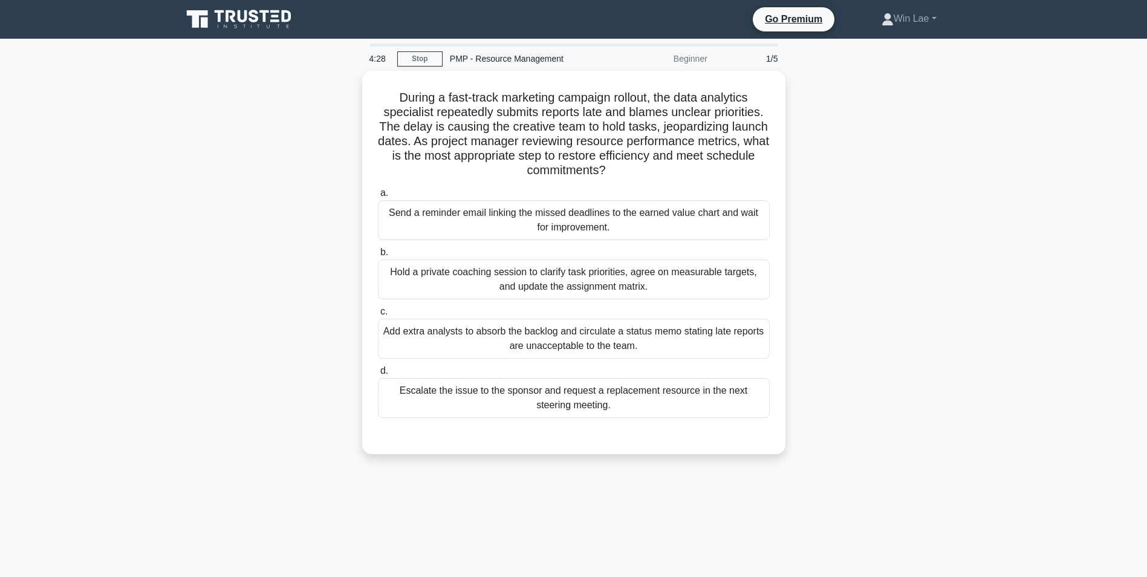
drag, startPoint x: 765, startPoint y: 140, endPoint x: 895, endPoint y: 181, distance: 136.2
click at [895, 181] on div "During a fast-track marketing campaign rollout, the data analytics specialist r…" at bounding box center [574, 270] width 798 height 398
click at [406, 60] on link "Stop" at bounding box center [419, 58] width 45 height 15
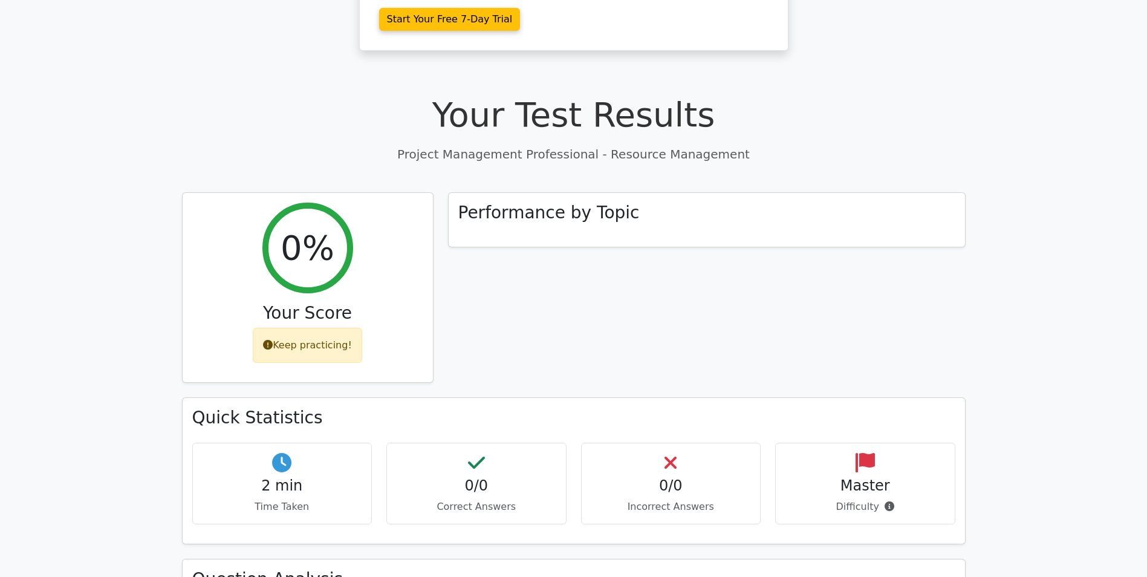
scroll to position [351, 0]
